Goal: Information Seeking & Learning: Find specific fact

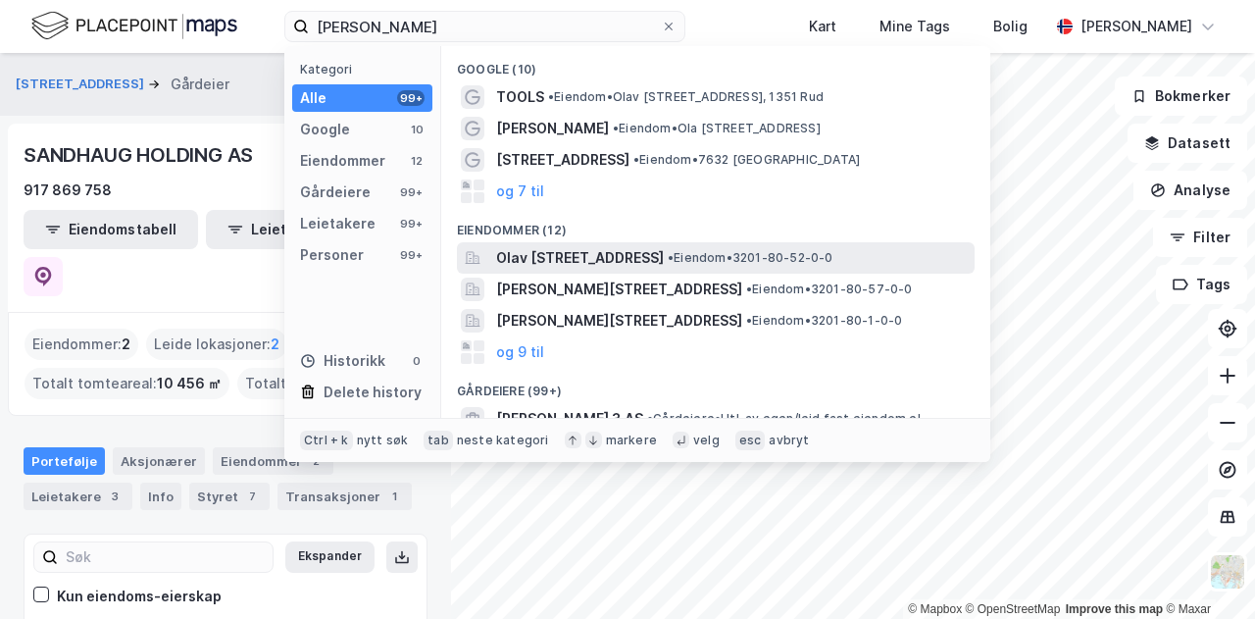
type input "[PERSON_NAME]"
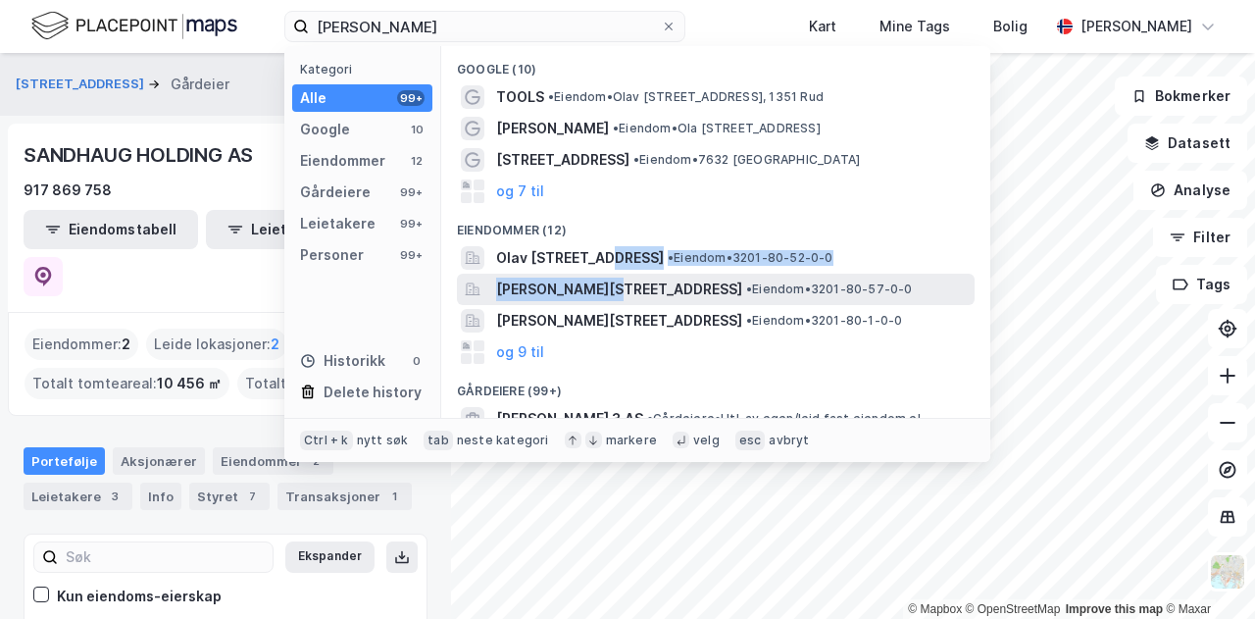
drag, startPoint x: 597, startPoint y: 260, endPoint x: 594, endPoint y: 277, distance: 17.9
click at [594, 277] on div "Google (10) TOOLS • Eiendom • [PERSON_NAME][STREET_ADDRESS], 1351 Rud [PERSON_N…" at bounding box center [715, 232] width 549 height 372
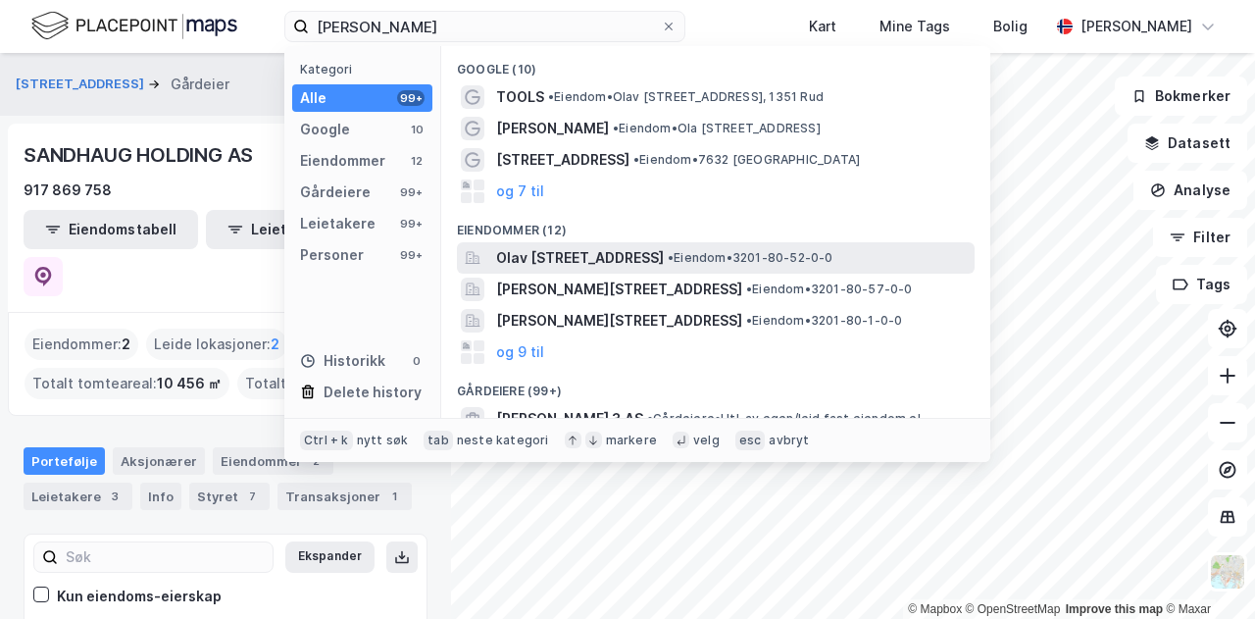
click at [562, 252] on span "Olav [STREET_ADDRESS]" at bounding box center [580, 258] width 168 height 24
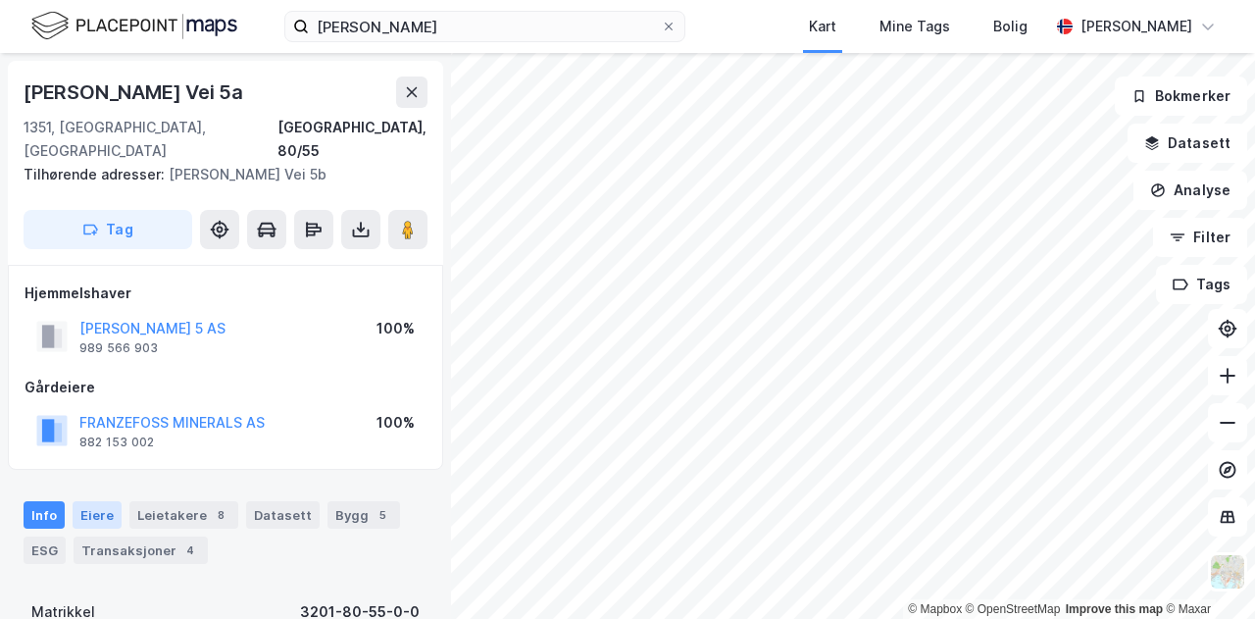
click at [102, 501] on div "Eiere" at bounding box center [97, 514] width 49 height 27
click at [173, 501] on div "Leietakere 8" at bounding box center [183, 514] width 109 height 27
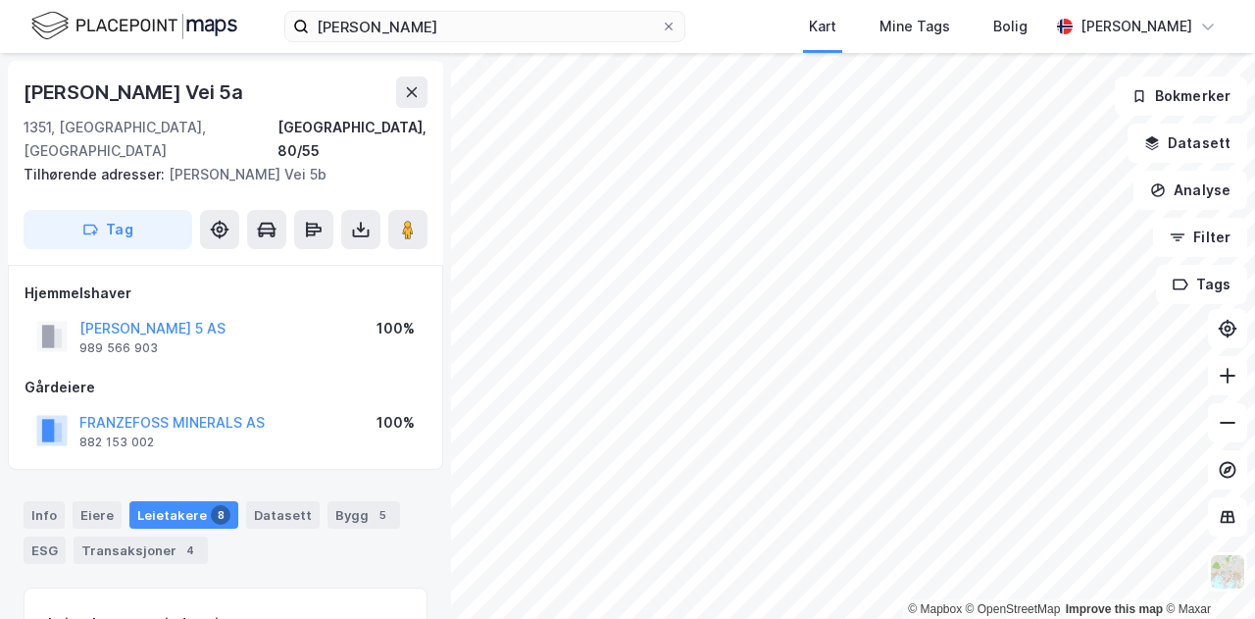
drag, startPoint x: 260, startPoint y: 376, endPoint x: 273, endPoint y: 363, distance: 18.7
click at [273, 376] on div "Gårdeiere FRANZEFOSS MINERALS AS 882 153 002 100%" at bounding box center [226, 415] width 402 height 78
click at [0, 0] on button "FRANZEFOSS MINERALS AS" at bounding box center [0, 0] width 0 height 0
